Goal: Task Accomplishment & Management: Complete application form

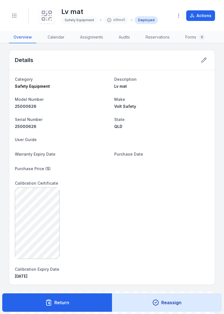
click at [3, 15] on header "Toggle Navigation Lv mat Safety Equipment a9bea5 Deployed Actions" at bounding box center [112, 16] width 224 height 32
click at [10, 15] on button "Toggle Navigation" at bounding box center [14, 15] width 11 height 11
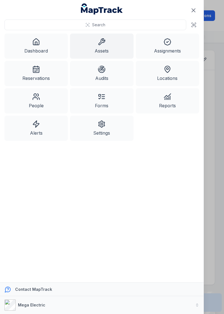
click at [49, 45] on link "Dashboard" at bounding box center [35, 46] width 63 height 25
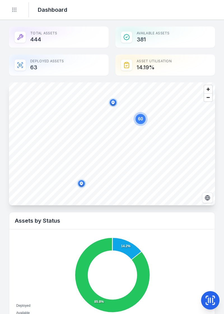
click at [15, 9] on icon "Toggle navigation" at bounding box center [14, 10] width 6 height 6
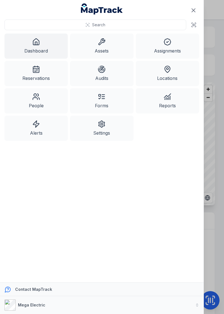
click at [41, 44] on link "Dashboard" at bounding box center [35, 46] width 63 height 25
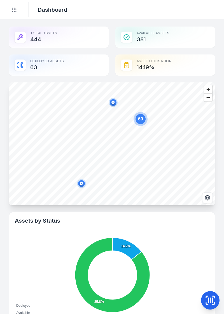
click at [16, 7] on icon "Toggle navigation" at bounding box center [14, 10] width 6 height 6
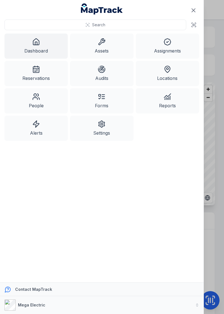
click at [115, 24] on button "Search" at bounding box center [94, 25] width 181 height 11
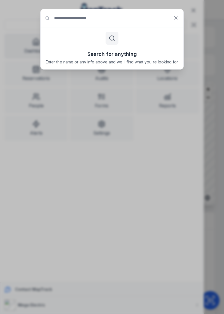
click at [111, 40] on icon at bounding box center [111, 38] width 7 height 7
click at [113, 15] on input "Search for anything" at bounding box center [112, 18] width 143 height 18
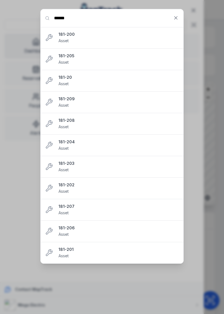
type input "******"
click at [89, 80] on div "181-20 Asset" at bounding box center [118, 81] width 120 height 12
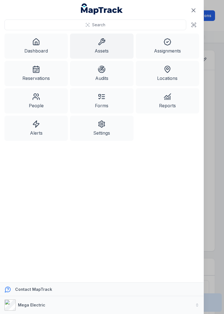
click at [192, 12] on icon "Close navigation" at bounding box center [193, 10] width 7 height 7
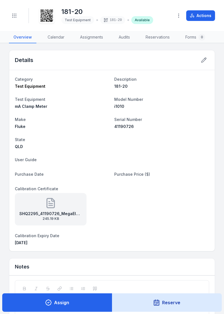
click at [12, 17] on circle "Toggle navigation" at bounding box center [12, 17] width 1 height 1
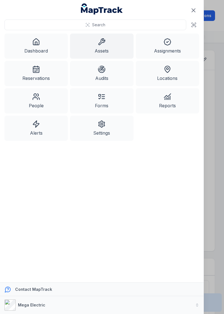
click at [42, 44] on link "Dashboard" at bounding box center [35, 46] width 63 height 25
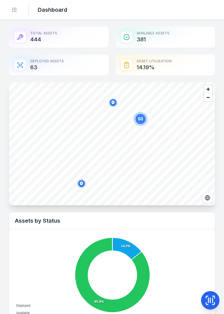
click at [211, 301] on icon at bounding box center [209, 300] width 11 height 11
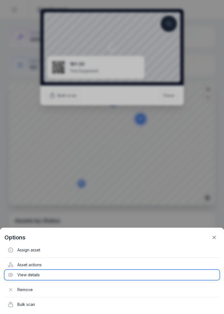
click at [37, 276] on div "View details" at bounding box center [111, 275] width 215 height 10
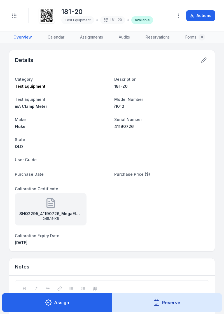
click at [203, 56] on button at bounding box center [203, 60] width 11 height 11
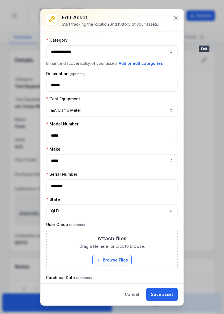
type input "**********"
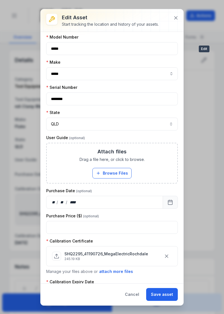
scroll to position [106, 0]
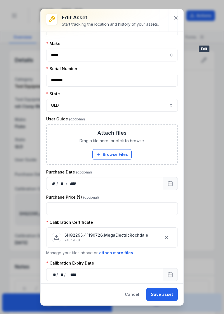
click at [109, 272] on div "** ** / ** ** / **** ****" at bounding box center [104, 274] width 117 height 13
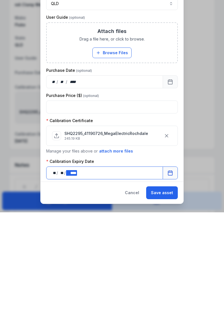
click at [169, 274] on icon "Calendar" at bounding box center [170, 275] width 6 height 6
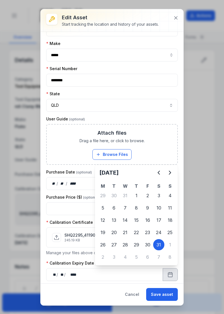
click at [130, 170] on h2 "August 2024" at bounding box center [126, 173] width 54 height 8
click at [127, 176] on h2 "August 2024" at bounding box center [126, 173] width 54 height 8
click at [166, 174] on button "Next" at bounding box center [169, 172] width 11 height 11
click at [165, 176] on button "Next" at bounding box center [169, 172] width 11 height 11
click at [172, 176] on icon "Next" at bounding box center [169, 172] width 7 height 7
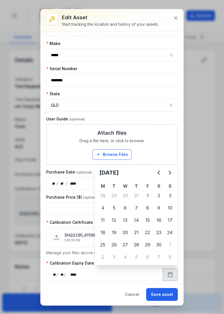
click at [171, 176] on button "Next" at bounding box center [169, 172] width 11 height 11
click at [169, 176] on icon "Next" at bounding box center [169, 172] width 7 height 7
click at [170, 174] on icon "Next" at bounding box center [169, 172] width 7 height 7
click at [169, 174] on icon "Next" at bounding box center [170, 172] width 2 height 3
click at [170, 176] on icon "Next" at bounding box center [169, 172] width 7 height 7
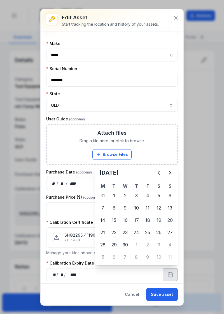
click at [172, 174] on icon "Next" at bounding box center [169, 172] width 7 height 7
click at [172, 173] on icon "Next" at bounding box center [169, 172] width 7 height 7
click at [171, 172] on icon "Next" at bounding box center [169, 172] width 7 height 7
click at [170, 175] on icon "Next" at bounding box center [169, 172] width 7 height 7
click at [169, 174] on icon "Next" at bounding box center [170, 172] width 2 height 3
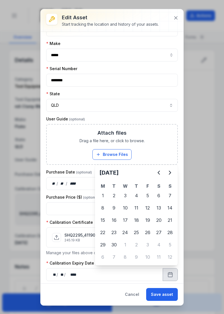
click at [170, 172] on icon "Next" at bounding box center [170, 172] width 2 height 3
click at [170, 175] on icon "Next" at bounding box center [169, 172] width 7 height 7
click at [173, 175] on button "Next" at bounding box center [169, 172] width 11 height 11
click at [173, 176] on button "Next" at bounding box center [169, 172] width 11 height 11
click at [172, 176] on button "Next" at bounding box center [169, 172] width 11 height 11
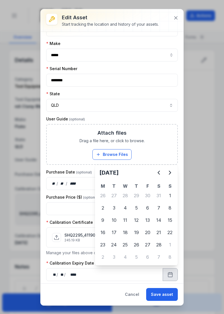
click at [174, 173] on button "Next" at bounding box center [169, 172] width 11 height 11
click at [174, 174] on button "Next" at bounding box center [169, 172] width 11 height 11
click at [174, 172] on button "Next" at bounding box center [169, 172] width 11 height 11
click at [174, 174] on button "Next" at bounding box center [169, 172] width 11 height 11
click at [174, 173] on button "Next" at bounding box center [169, 172] width 11 height 11
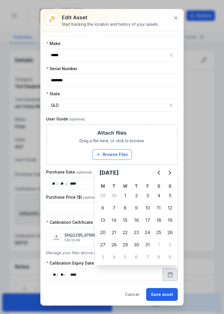
click at [173, 173] on button "Next" at bounding box center [169, 172] width 11 height 11
click at [148, 207] on div "7" at bounding box center [147, 207] width 11 height 11
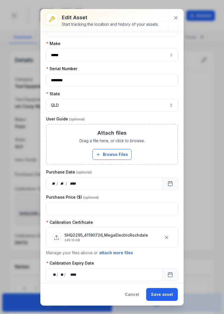
click at [165, 236] on icon "button" at bounding box center [166, 238] width 6 height 6
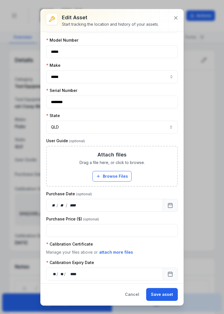
click at [119, 249] on button "attach more files" at bounding box center [116, 252] width 34 height 6
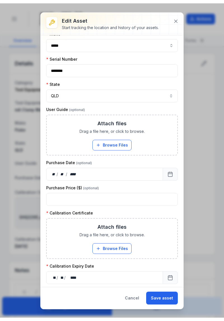
scroll to position [118, 0]
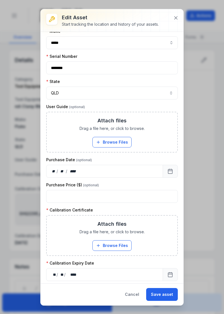
click at [128, 229] on span "Drag a file here, or click to browse." at bounding box center [111, 232] width 65 height 6
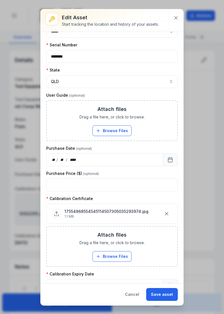
scroll to position [140, 0]
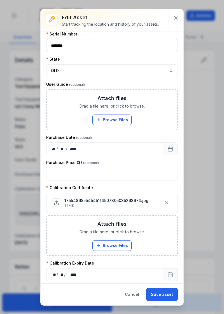
click at [165, 300] on button "Save asset" at bounding box center [162, 294] width 32 height 13
